Goal: Use online tool/utility: Utilize a website feature to perform a specific function

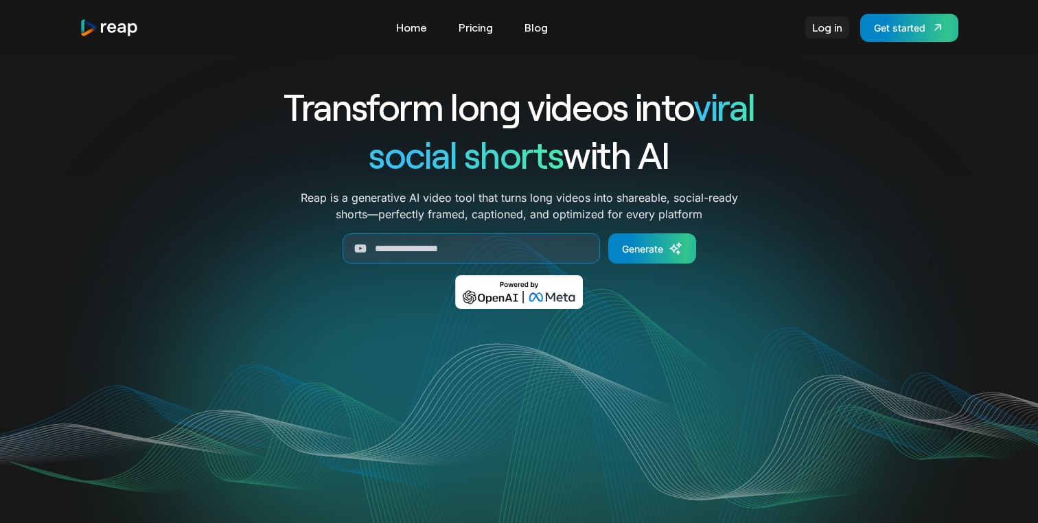
click at [829, 27] on link "Log in" at bounding box center [827, 27] width 44 height 22
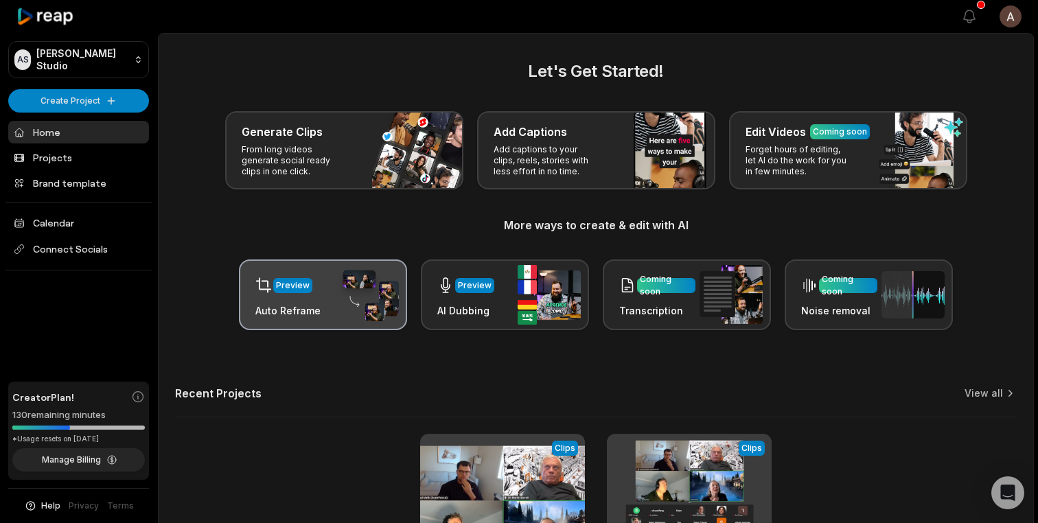
click at [285, 309] on h3 "Auto Reframe" at bounding box center [287, 310] width 65 height 14
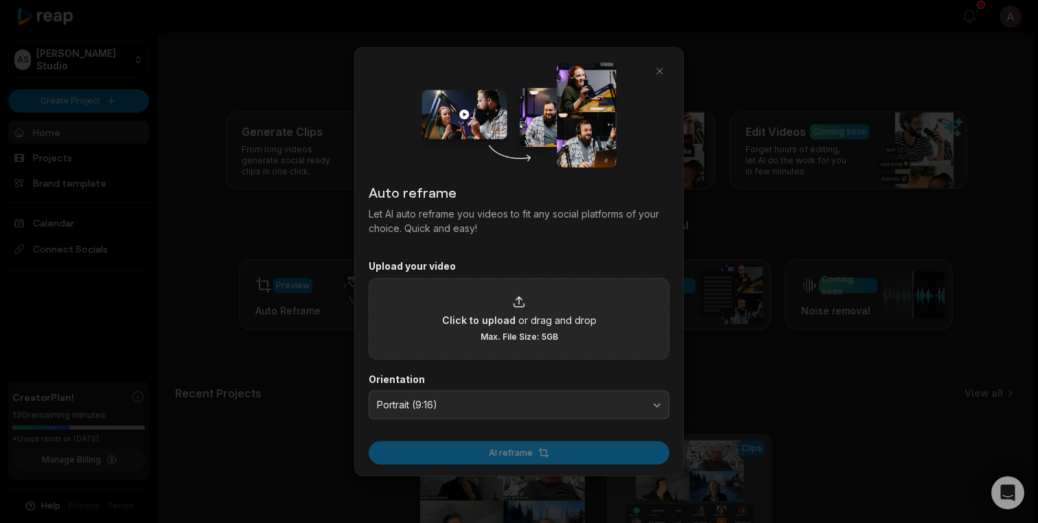
click at [522, 310] on div "Click to upload or drag and drop Max. File Size: 5GB" at bounding box center [519, 317] width 154 height 47
click at [0, 0] on input "Click to upload or drag and drop Max. File Size: 5GB" at bounding box center [0, 0] width 0 height 0
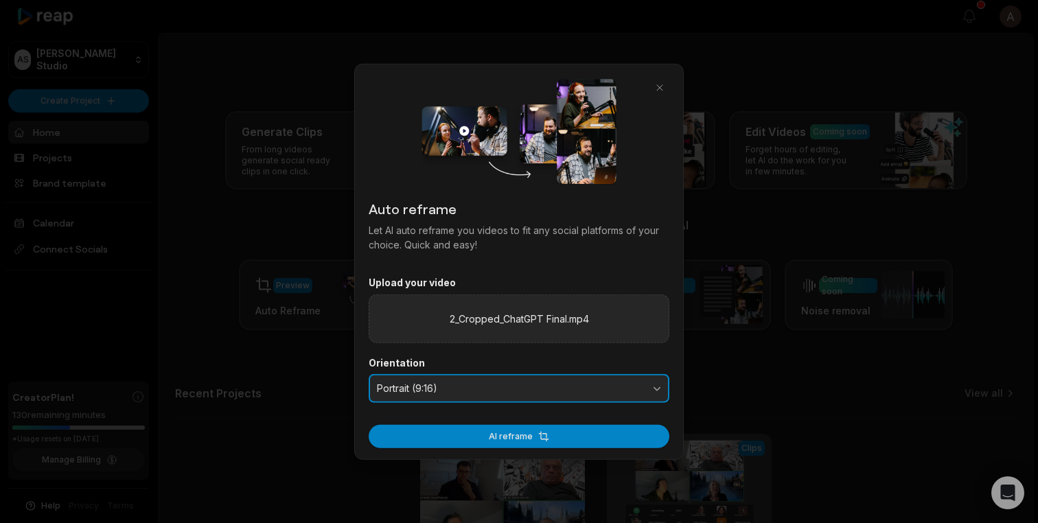
click at [489, 390] on span "Portrait (9:16)" at bounding box center [509, 388] width 265 height 12
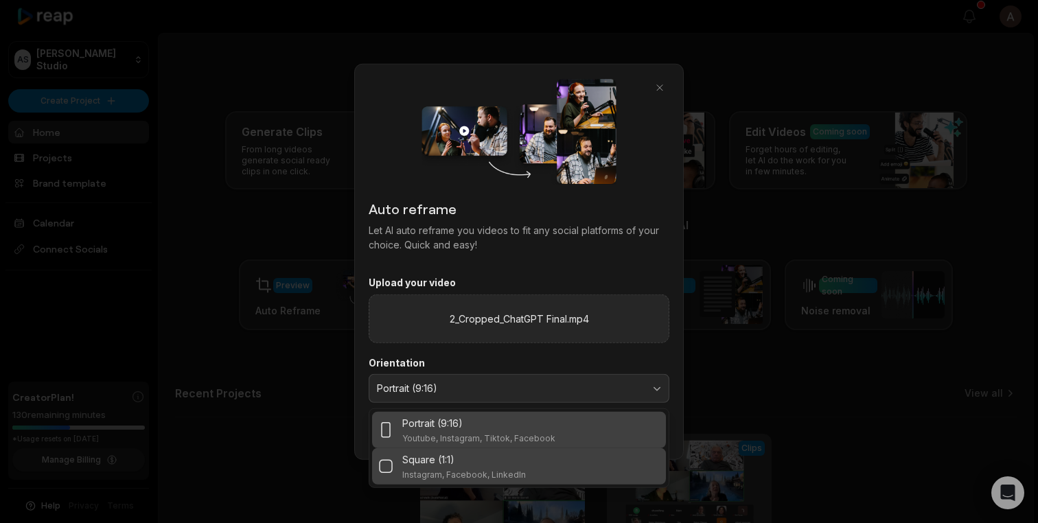
click at [484, 463] on div "Square (1:1)" at bounding box center [464, 459] width 124 height 14
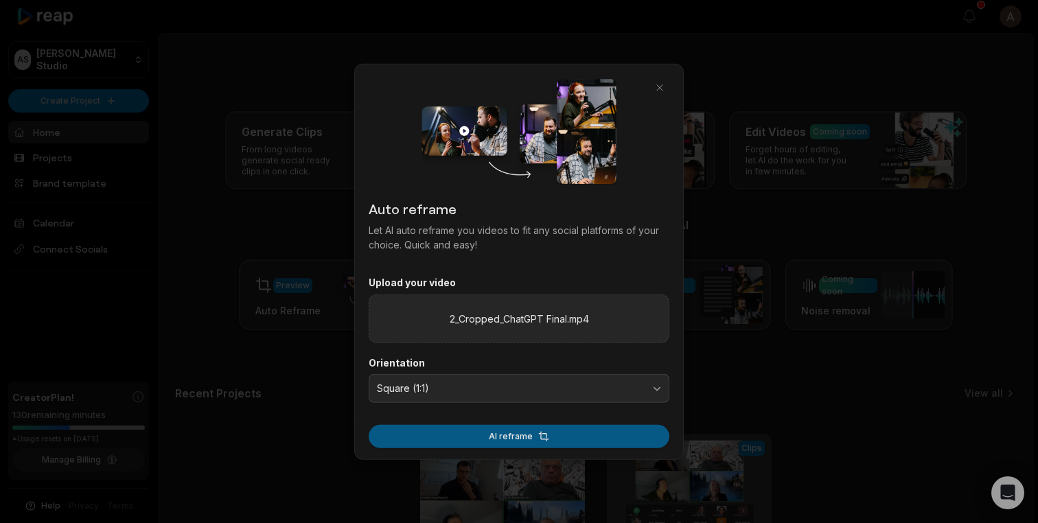
click at [550, 433] on button "AI reframe" at bounding box center [519, 435] width 301 height 23
click at [524, 434] on button "AI reframe" at bounding box center [519, 435] width 301 height 23
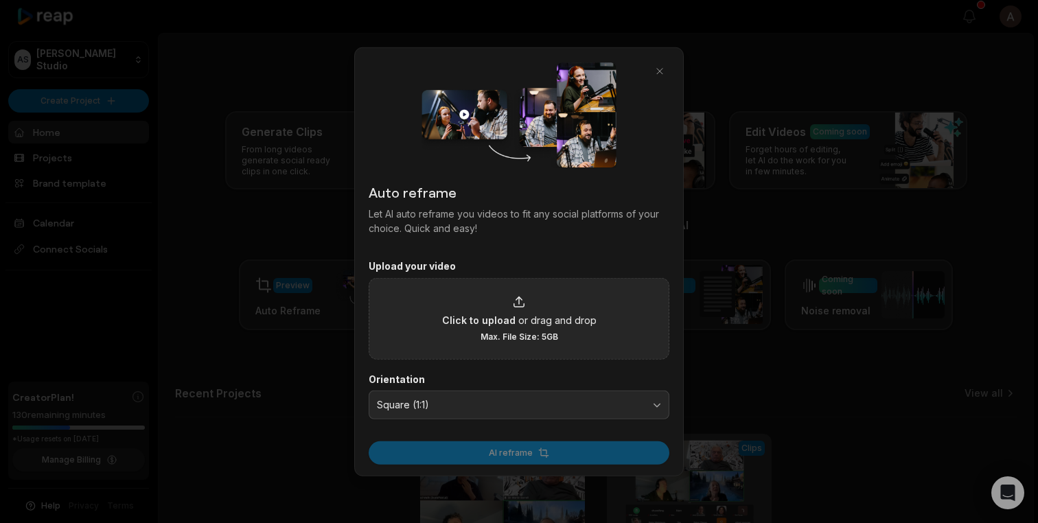
click at [738, 197] on div at bounding box center [519, 261] width 1038 height 523
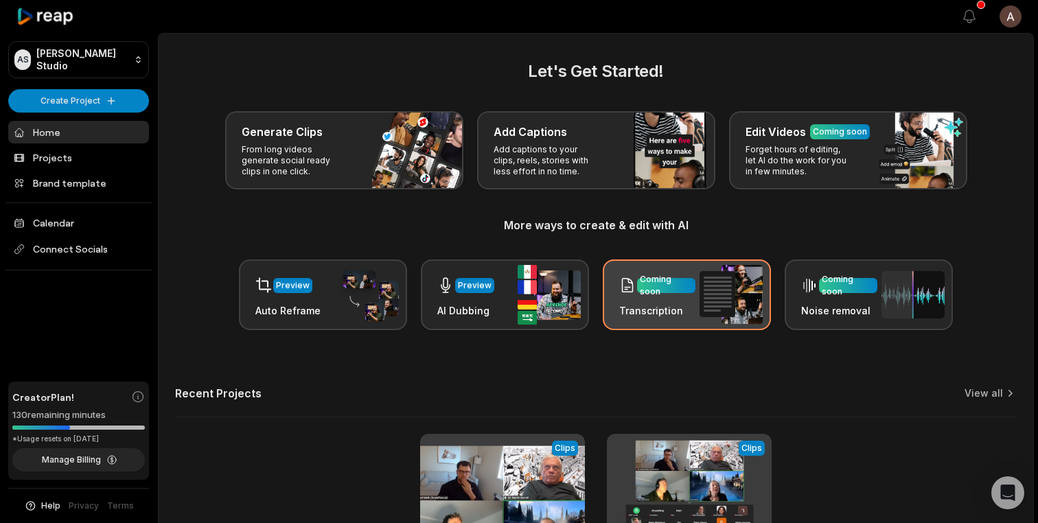
scroll to position [162, 0]
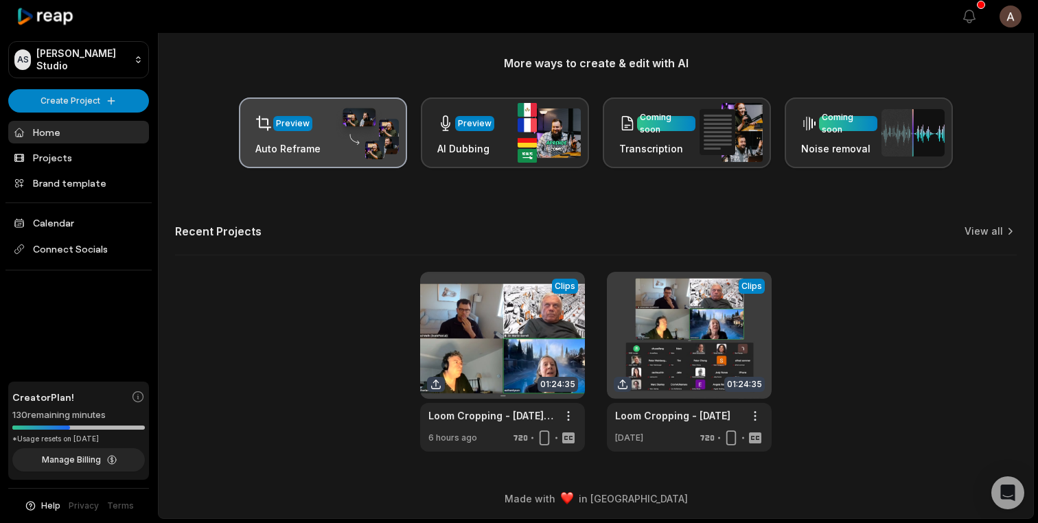
click at [328, 139] on div "Preview Auto Reframe" at bounding box center [323, 132] width 168 height 71
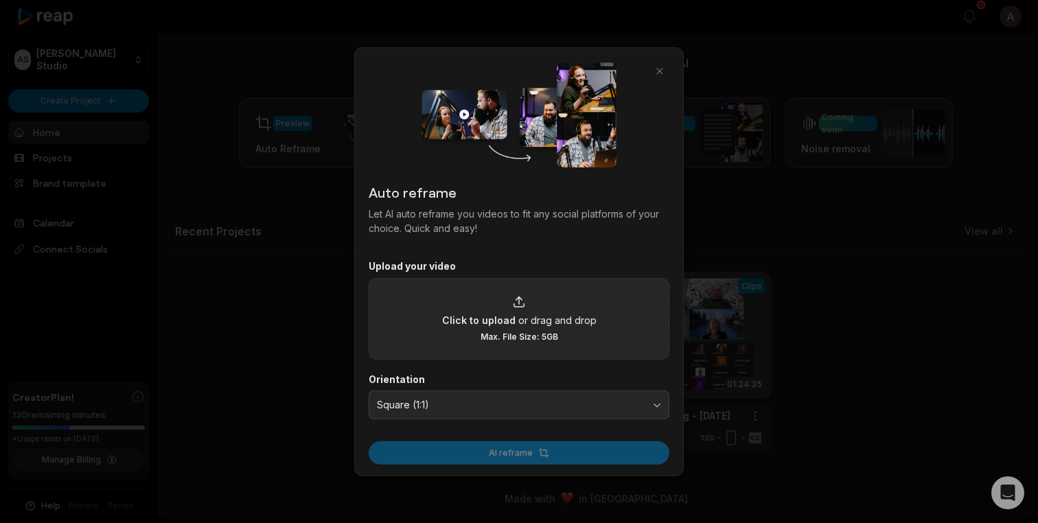
click at [526, 322] on span "or drag and drop" at bounding box center [557, 319] width 78 height 14
click at [0, 0] on input "Click to upload or drag and drop Max. File Size: 5GB" at bounding box center [0, 0] width 0 height 0
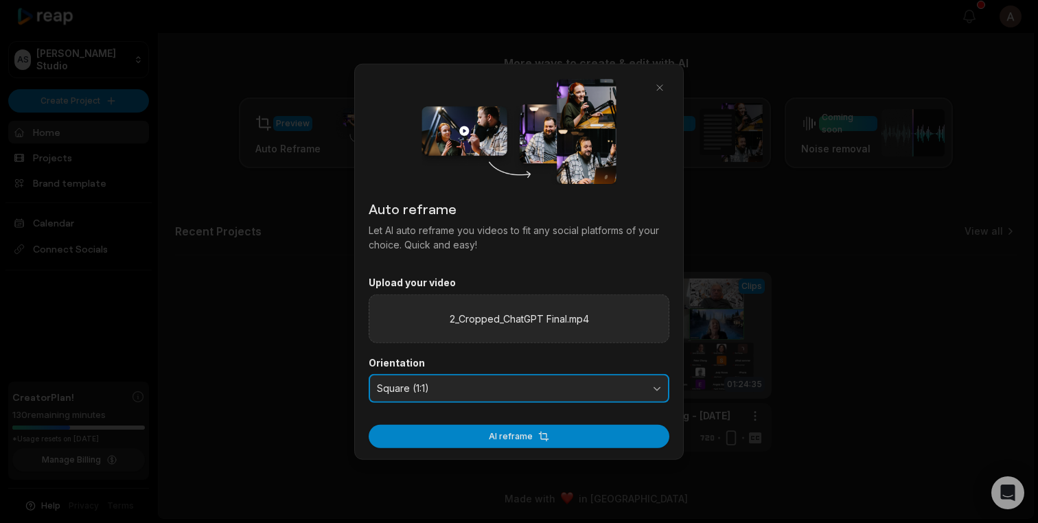
click at [535, 389] on span "Square (1:1)" at bounding box center [509, 388] width 265 height 12
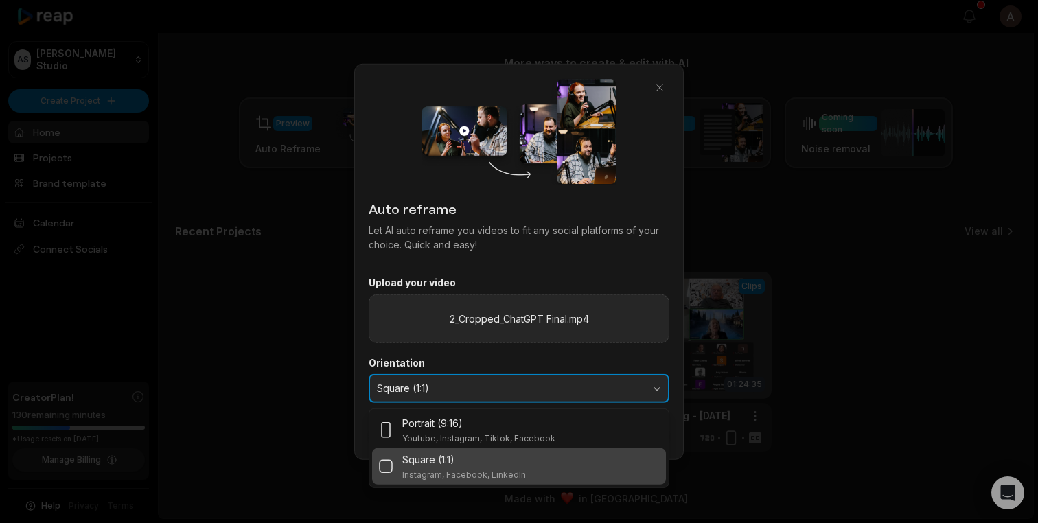
click at [535, 390] on span "Square (1:1)" at bounding box center [509, 388] width 265 height 12
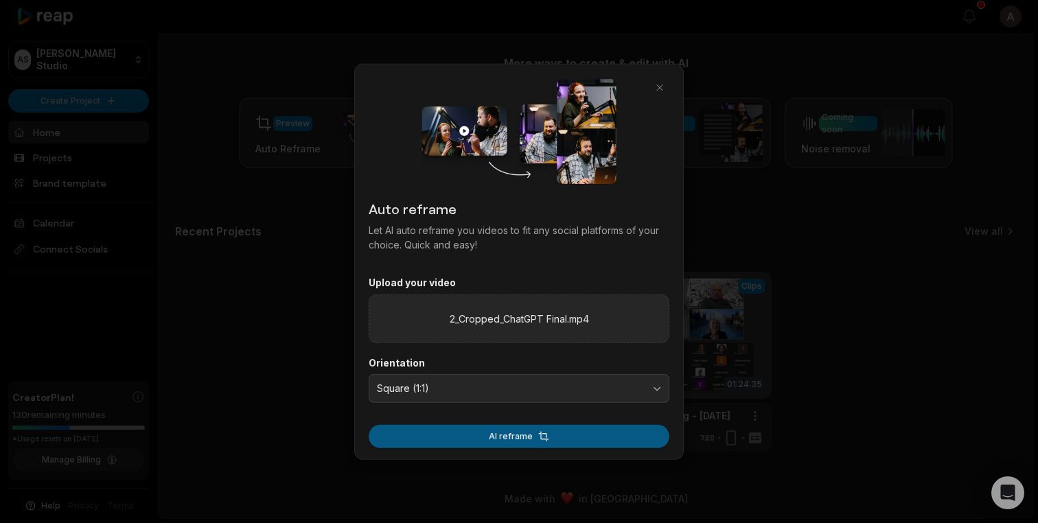
click at [537, 434] on button "AI reframe" at bounding box center [519, 435] width 301 height 23
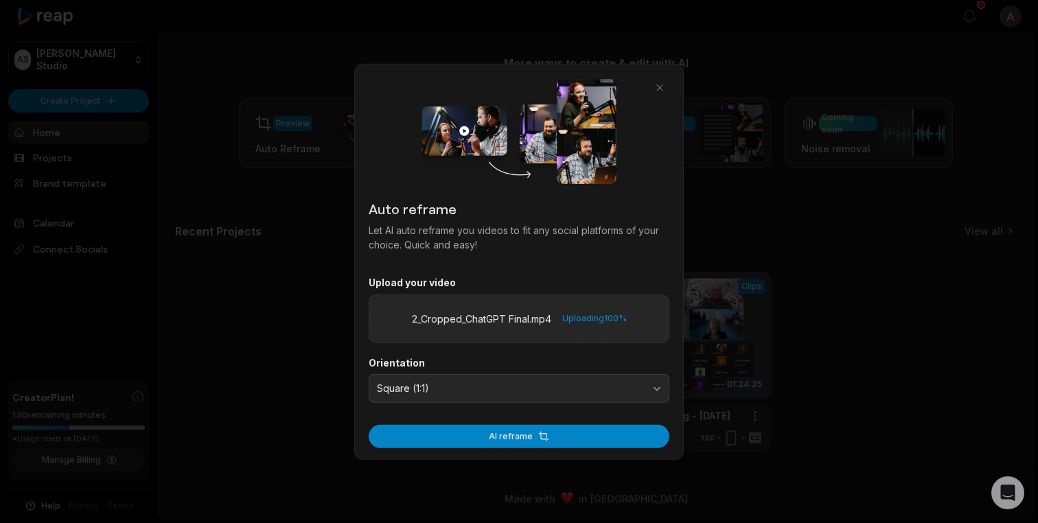
click at [598, 322] on div "Uploading 100 %" at bounding box center [594, 318] width 65 height 14
click at [597, 322] on div "Uploading 100 %" at bounding box center [594, 318] width 65 height 14
click at [552, 321] on div "2_Cropped_ChatGPT Final.mp4 Uploading 100 %" at bounding box center [519, 318] width 301 height 49
click at [579, 157] on img at bounding box center [518, 131] width 194 height 106
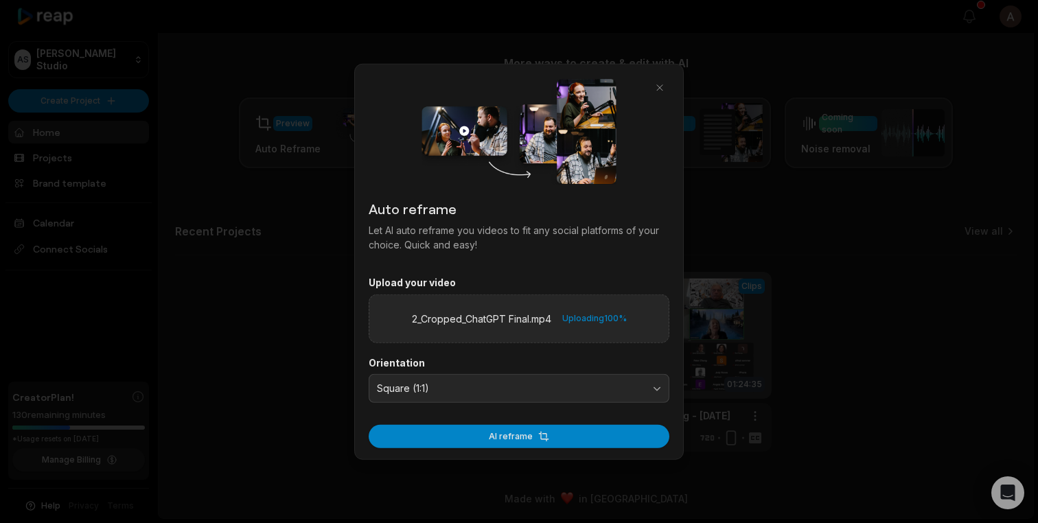
click at [579, 157] on img at bounding box center [518, 131] width 194 height 106
click at [535, 214] on h2 "Auto reframe" at bounding box center [519, 208] width 301 height 21
click at [504, 397] on button "Square (1:1)" at bounding box center [519, 388] width 301 height 29
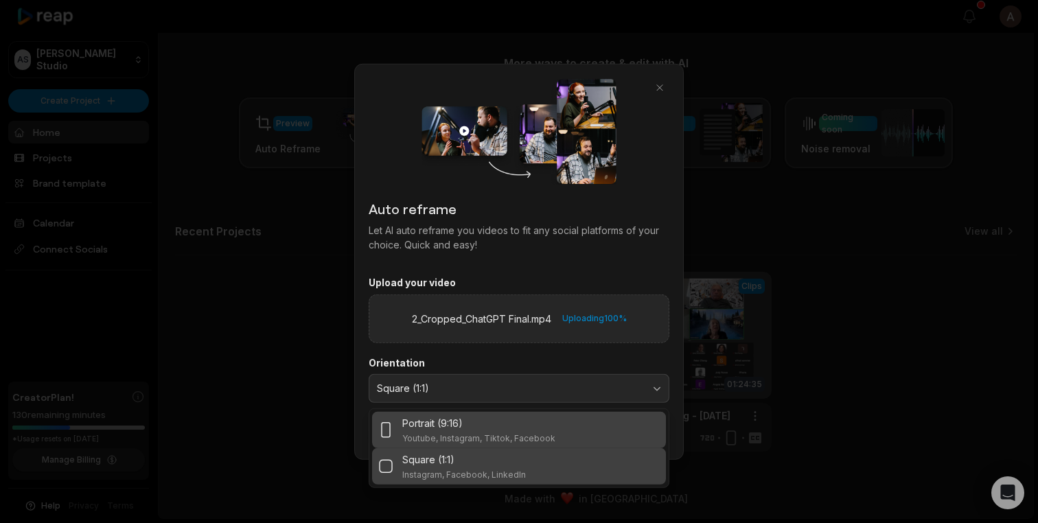
click at [485, 435] on p "Youtube, Instagram, Tiktok, Facebook" at bounding box center [478, 437] width 153 height 11
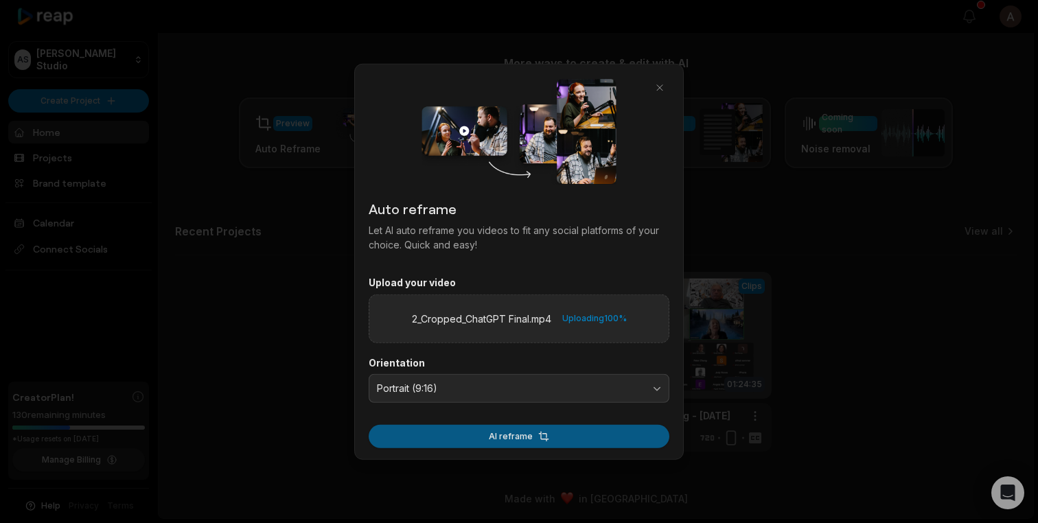
click at [513, 441] on button "AI reframe" at bounding box center [519, 435] width 301 height 23
